Goal: Find specific page/section: Find specific page/section

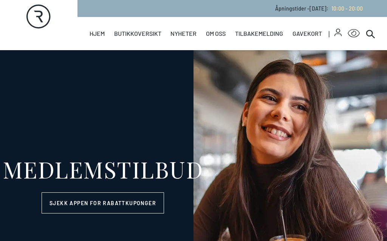
select select "NO"
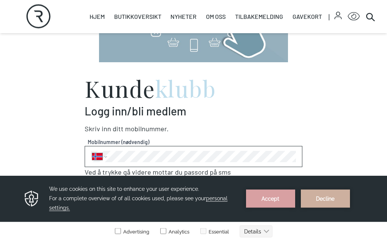
scroll to position [426, 0]
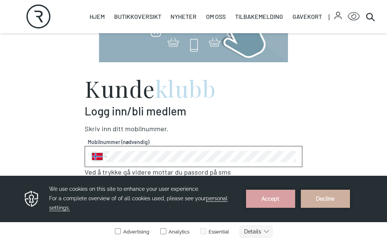
click at [276, 206] on button "Accept" at bounding box center [270, 199] width 49 height 18
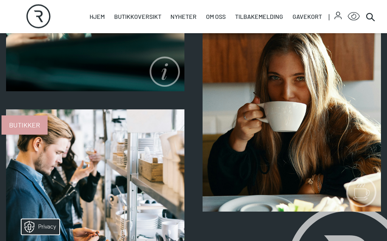
scroll to position [859, 0]
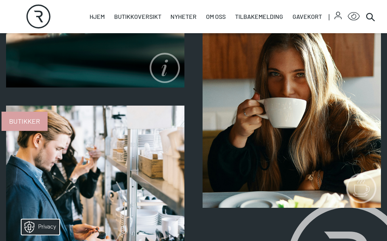
click at [202, 208] on link "Servering" at bounding box center [202, 208] width 0 height 0
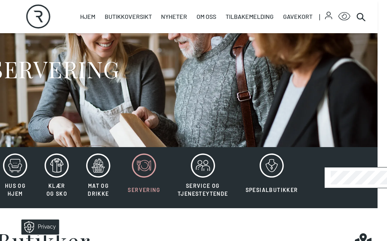
scroll to position [55, 5]
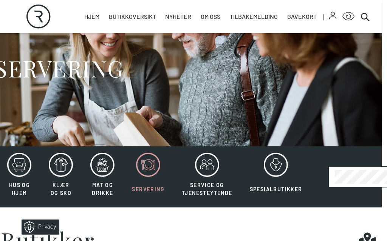
click at [95, 176] on icon at bounding box center [102, 165] width 24 height 24
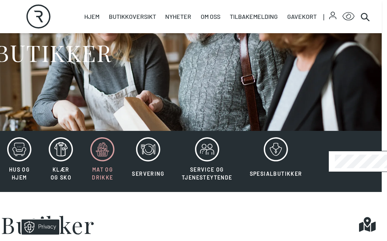
scroll to position [72, 5]
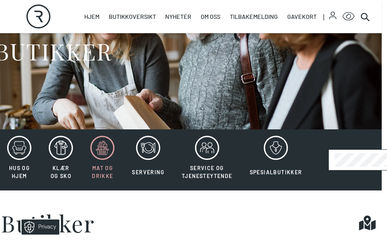
click at [150, 151] on icon at bounding box center [148, 148] width 6 height 6
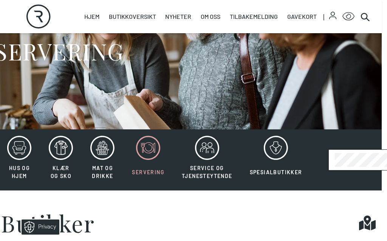
click at [141, 148] on icon at bounding box center [148, 148] width 24 height 24
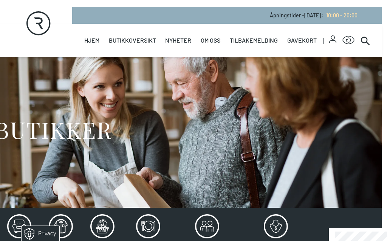
scroll to position [30, 5]
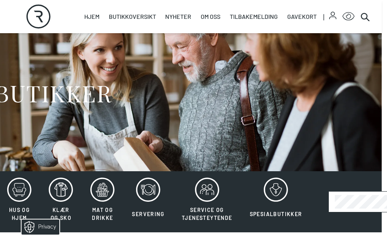
click at [144, 190] on icon at bounding box center [148, 190] width 24 height 24
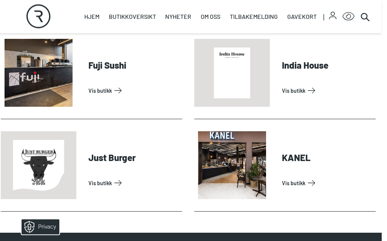
scroll to position [310, 5]
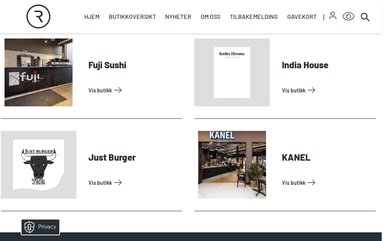
click at [303, 188] on link "Vis butikk" at bounding box center [327, 183] width 91 height 12
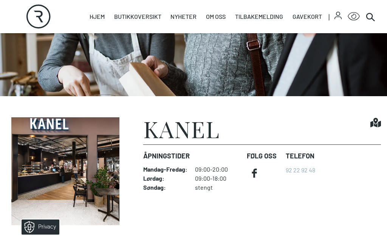
scroll to position [99, 0]
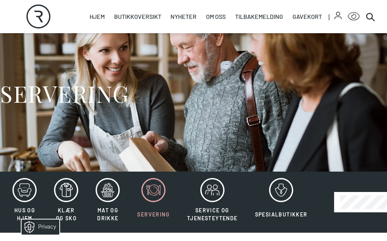
scroll to position [72, 5]
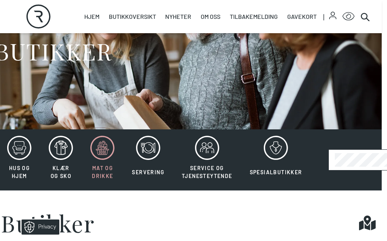
scroll to position [88, 5]
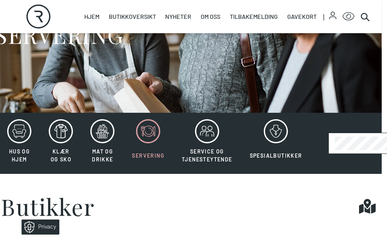
scroll to position [552, 0]
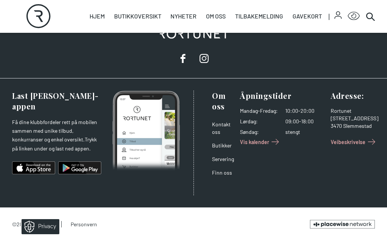
select select "NO"
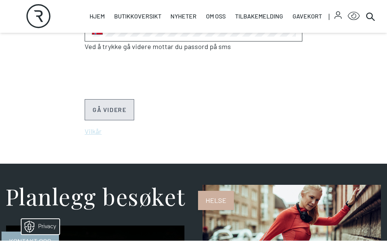
scroll to position [0, 0]
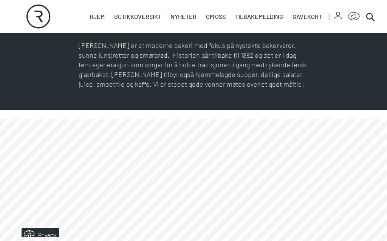
scroll to position [331, 0]
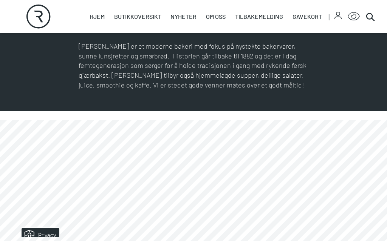
click at [0, 0] on link "Nyheter" at bounding box center [0, 0] width 0 height 0
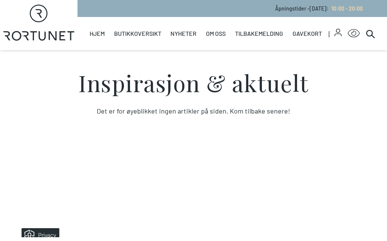
click at [308, 36] on link "Gavekort" at bounding box center [306, 33] width 29 height 33
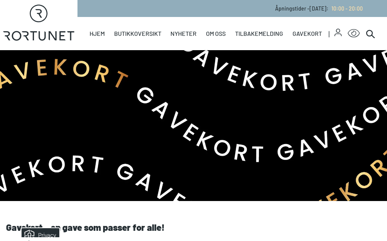
click at [267, 34] on link "Tilbakemelding" at bounding box center [259, 33] width 48 height 33
